Goal: Task Accomplishment & Management: Use online tool/utility

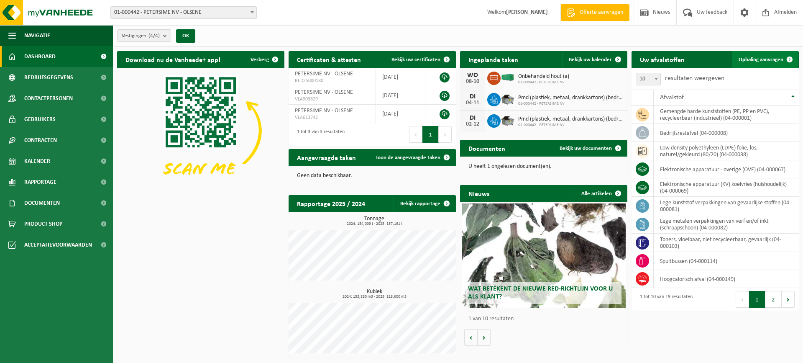
click at [760, 58] on span "Ophaling aanvragen" at bounding box center [761, 59] width 45 height 5
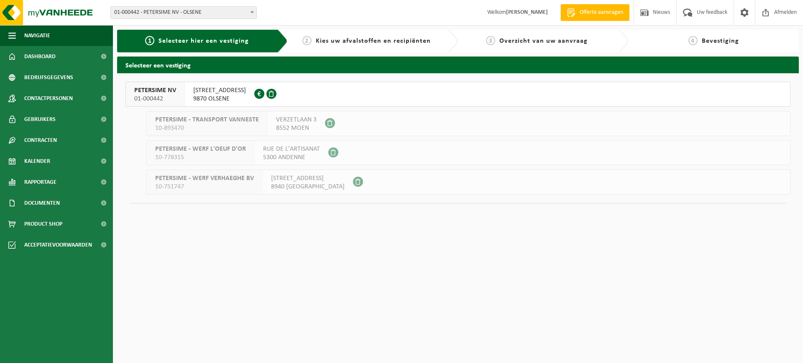
click at [383, 93] on button "PETERSIME NV 01-000442 CENTRUMSTRAAT 125 9870 OLSENE 0404.527.612" at bounding box center [457, 94] width 665 height 25
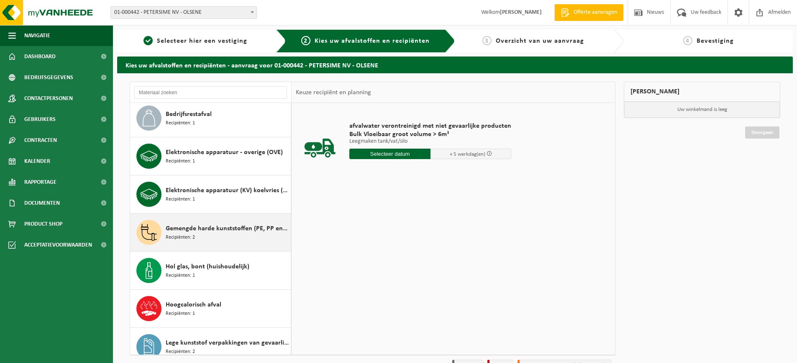
scroll to position [84, 0]
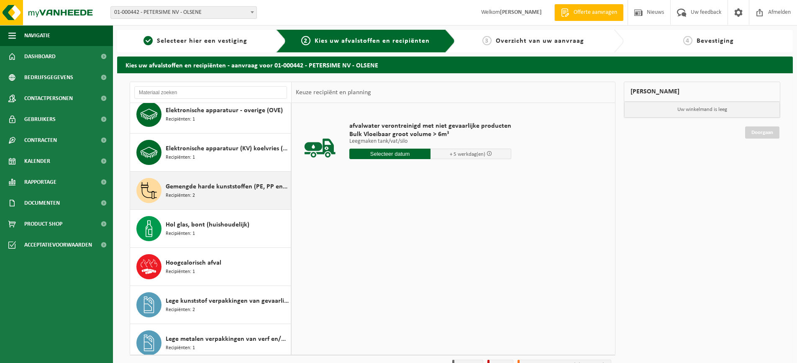
click at [214, 191] on span "Gemengde harde kunststoffen (PE, PP en PVC), recycleerbaar (industrieel)" at bounding box center [227, 187] width 123 height 10
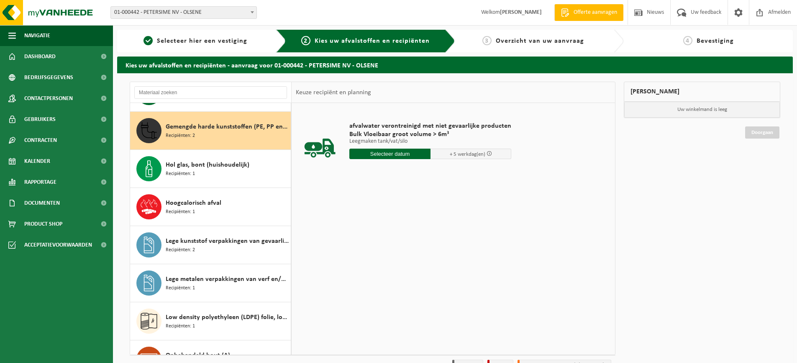
scroll to position [152, 0]
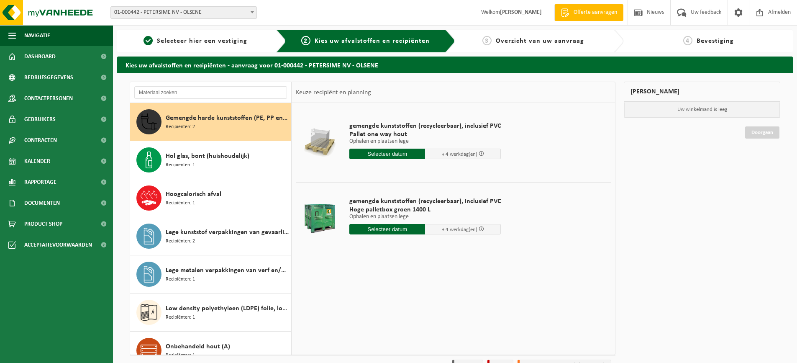
click at [380, 228] on input "text" at bounding box center [387, 229] width 76 height 10
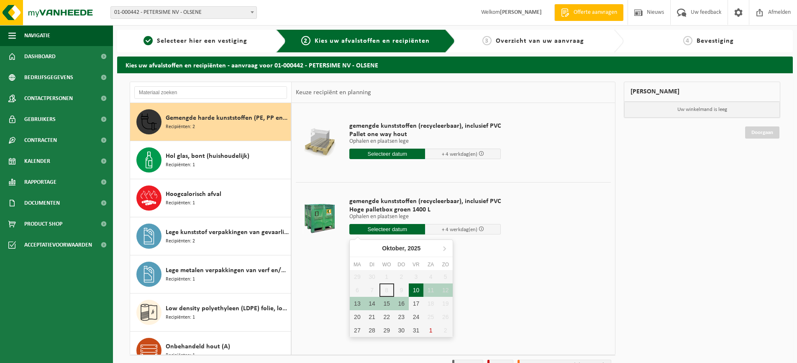
click at [418, 289] on div "10" at bounding box center [416, 289] width 15 height 13
type input "Van 2025-10-10"
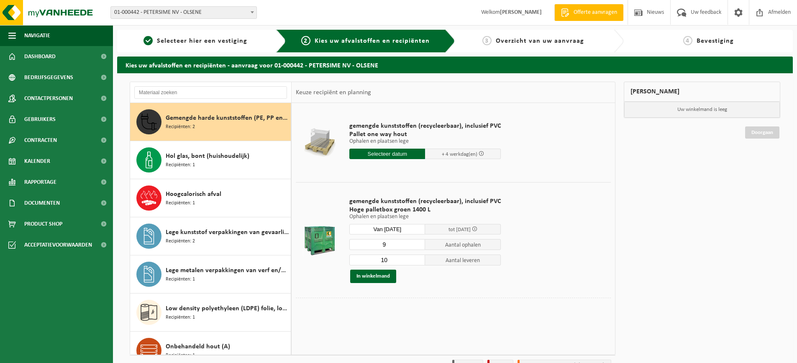
click at [417, 246] on input "9" at bounding box center [387, 244] width 76 height 11
click at [417, 246] on input "8" at bounding box center [387, 244] width 76 height 11
click at [417, 246] on input "7" at bounding box center [387, 244] width 76 height 11
type input "6"
click at [417, 246] on input "6" at bounding box center [387, 244] width 76 height 11
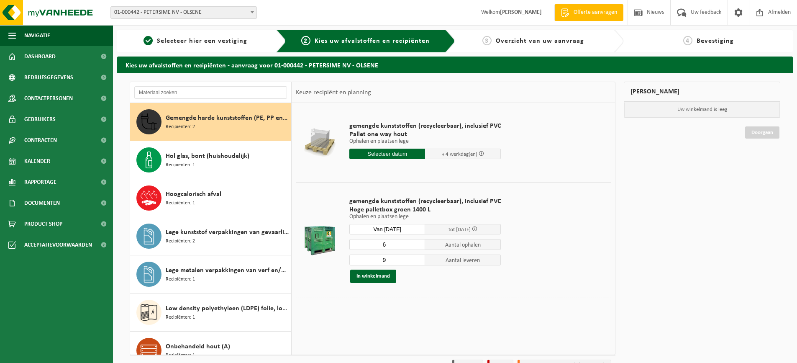
click at [417, 262] on input "9" at bounding box center [387, 259] width 76 height 11
click at [417, 262] on input "8" at bounding box center [387, 259] width 76 height 11
click at [417, 262] on input "7" at bounding box center [387, 259] width 76 height 11
click at [417, 262] on input "6" at bounding box center [387, 259] width 76 height 11
type input "5"
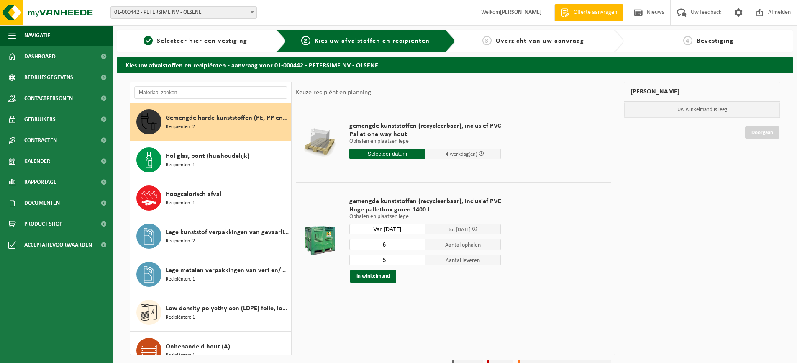
click at [417, 262] on input "5" at bounding box center [387, 259] width 76 height 11
click at [372, 277] on button "In winkelmand" at bounding box center [373, 275] width 46 height 13
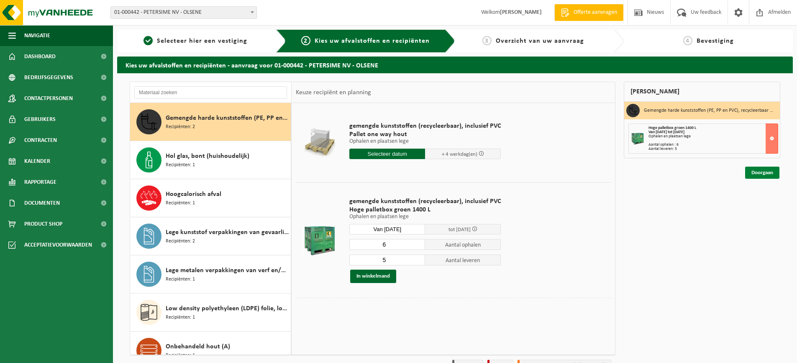
click at [757, 172] on link "Doorgaan" at bounding box center [762, 172] width 34 height 12
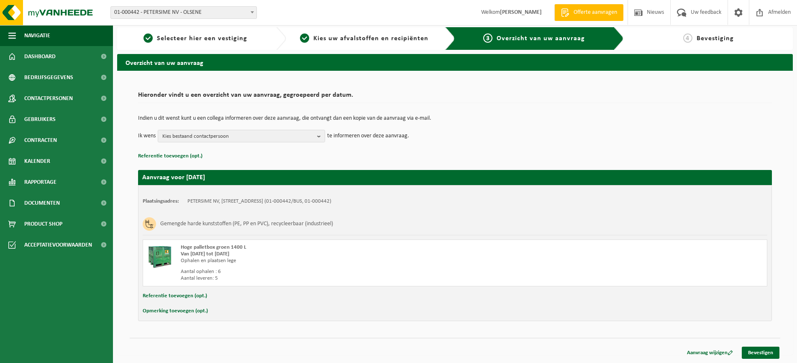
scroll to position [3, 0]
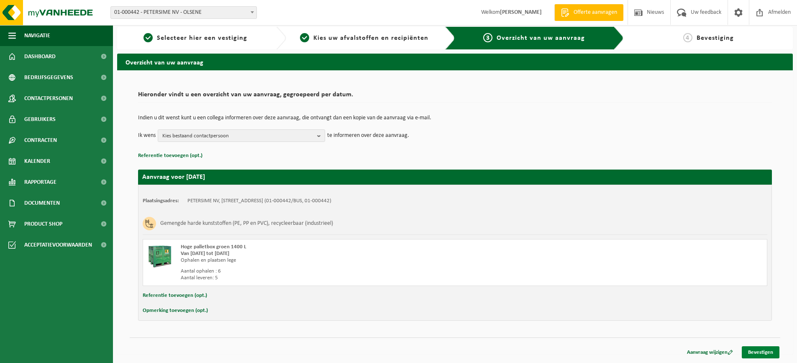
click at [762, 350] on link "Bevestigen" at bounding box center [760, 352] width 38 height 12
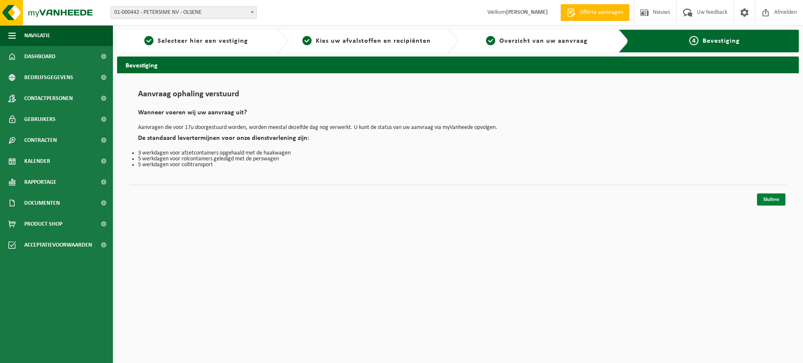
click at [768, 199] on link "Sluiten" at bounding box center [771, 199] width 28 height 12
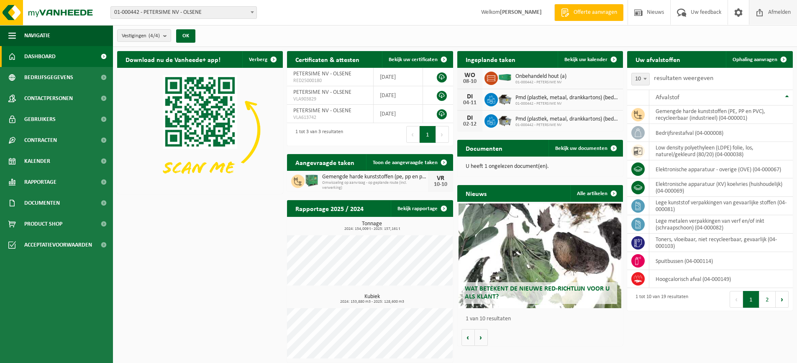
click at [780, 10] on span "Afmelden" at bounding box center [779, 12] width 27 height 25
